Goal: Task Accomplishment & Management: Use online tool/utility

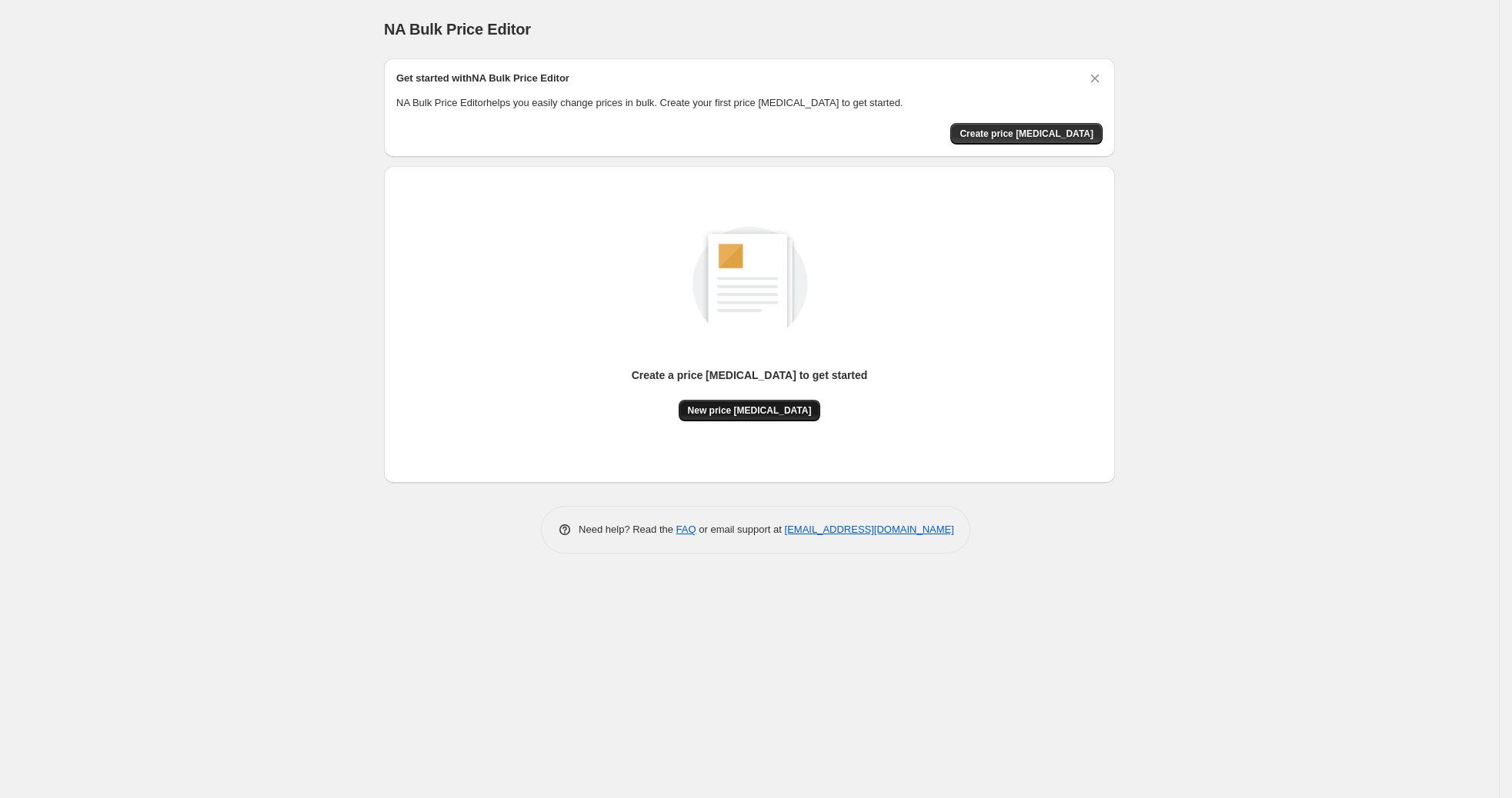
click at [748, 409] on span "New price [MEDICAL_DATA]" at bounding box center [750, 410] width 124 height 13
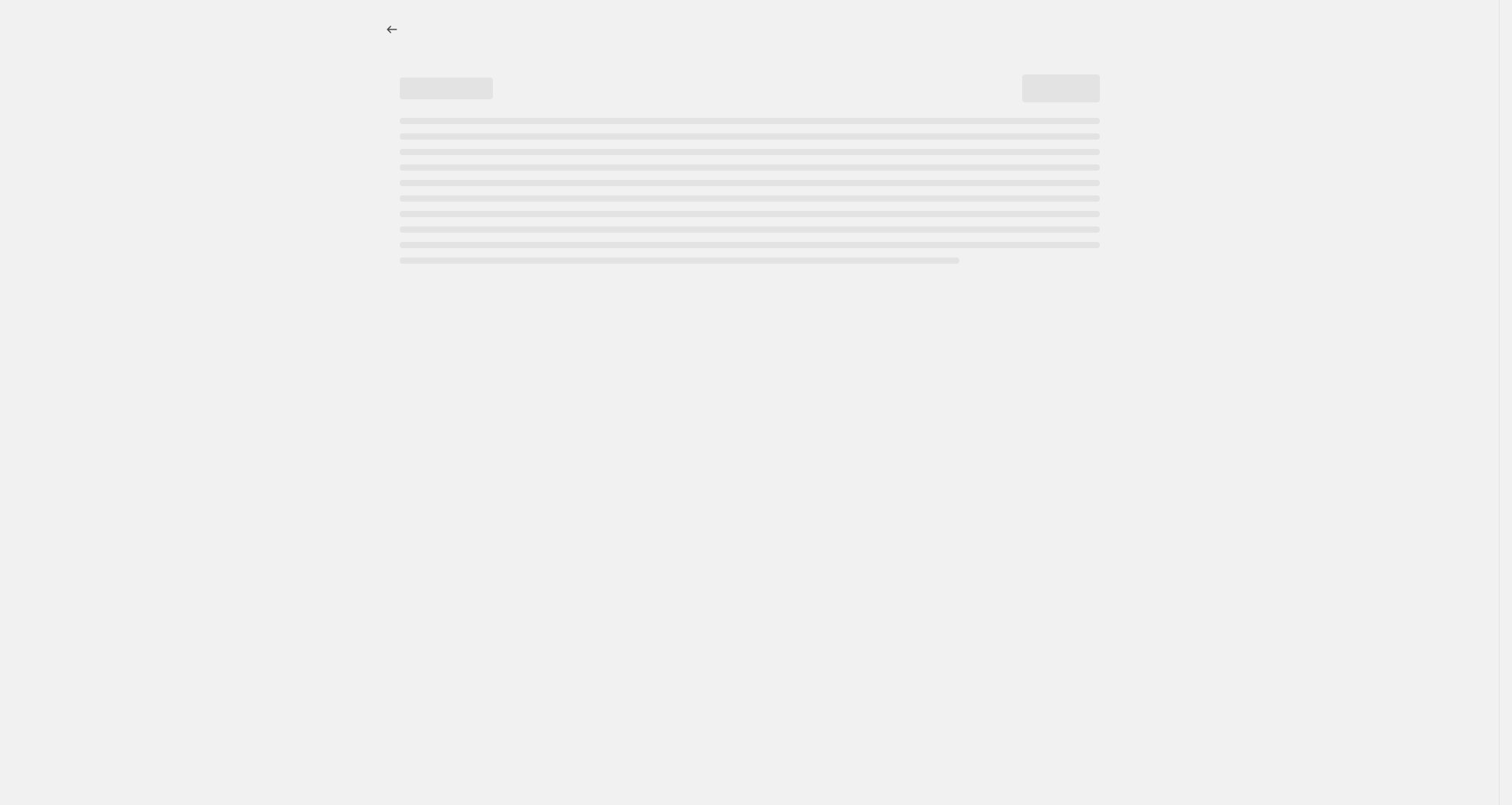
select select "percentage"
